Goal: Information Seeking & Learning: Learn about a topic

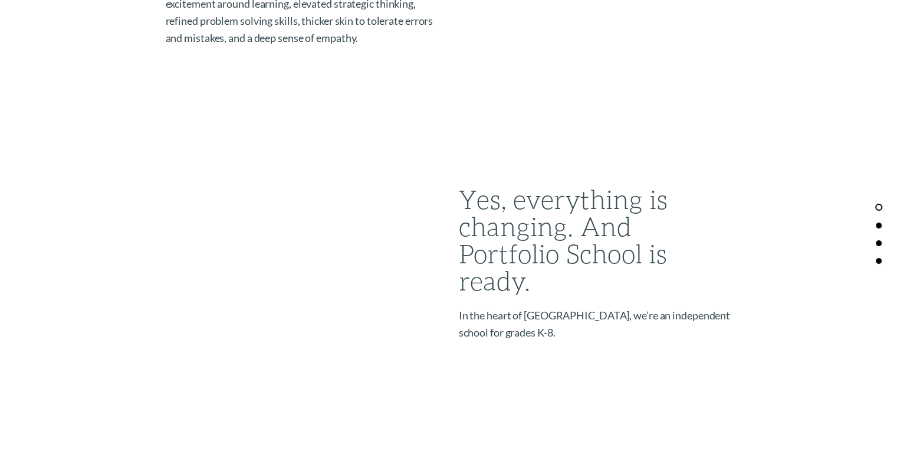
scroll to position [1114, 0]
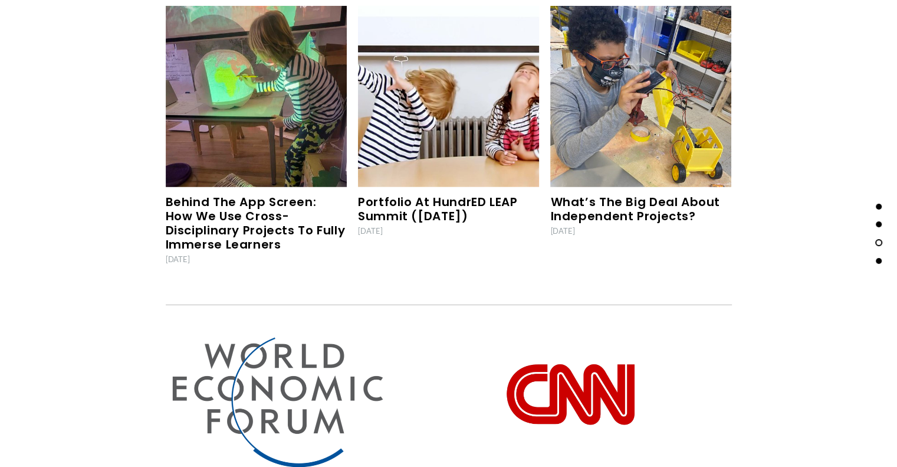
scroll to position [3727, 0]
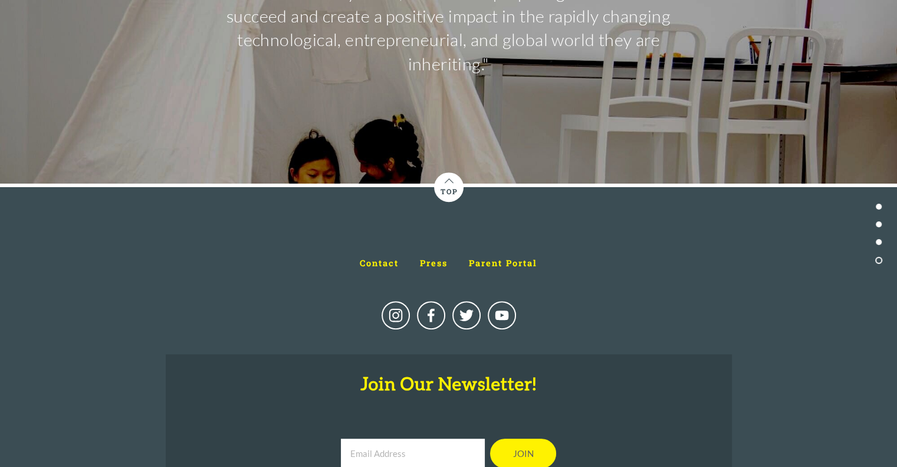
scroll to position [5106, 0]
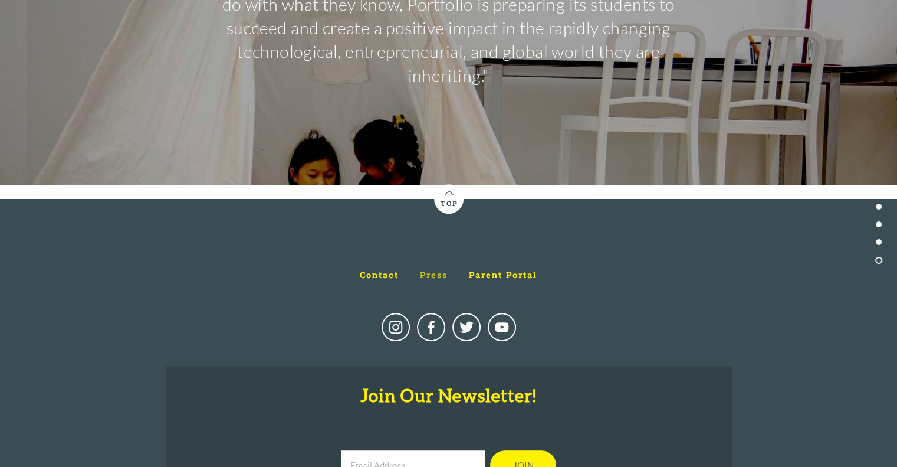
click at [433, 269] on span "Press" at bounding box center [434, 274] width 28 height 11
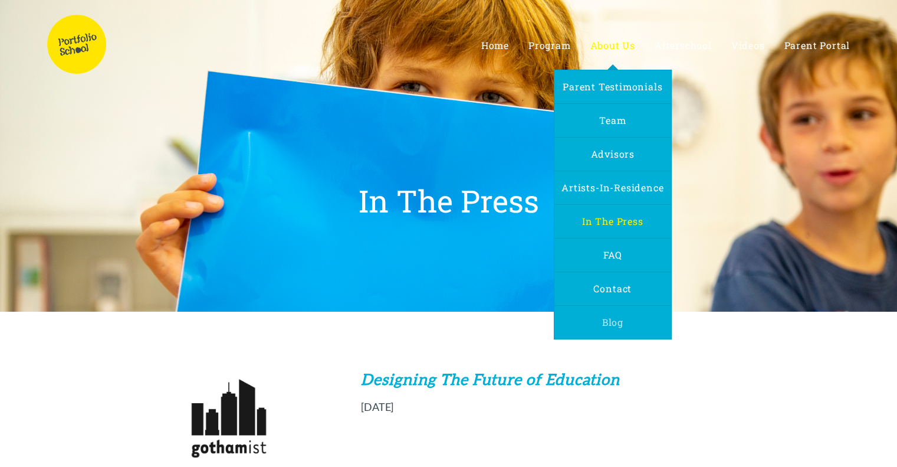
click at [623, 317] on span "Blog" at bounding box center [612, 322] width 21 height 12
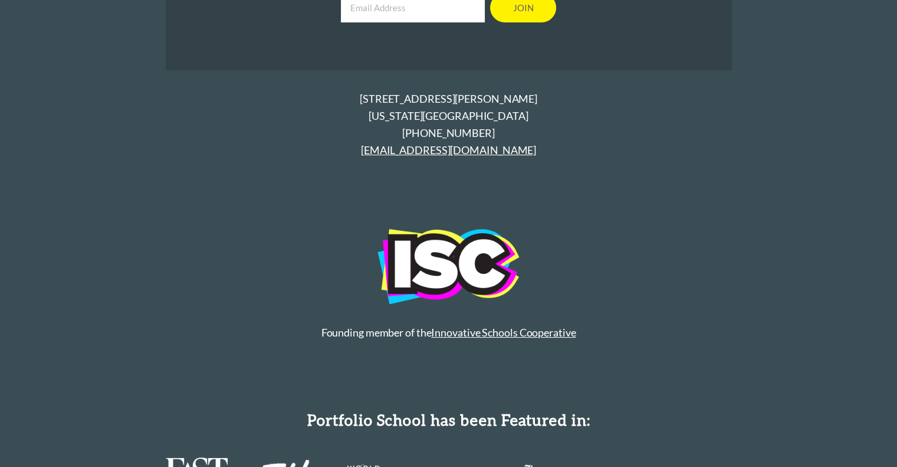
scroll to position [4463, 0]
